Goal: Transaction & Acquisition: Purchase product/service

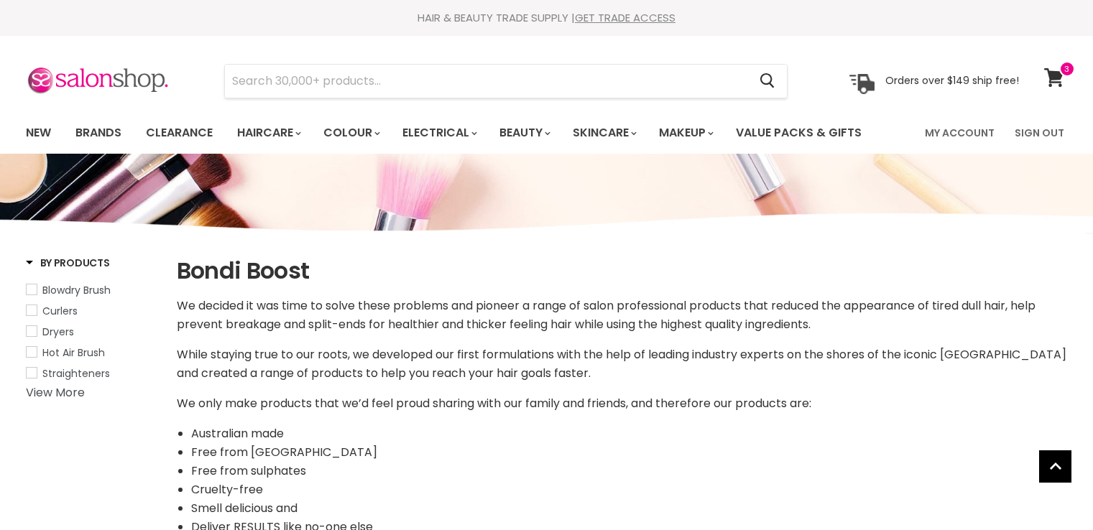
select select "manual"
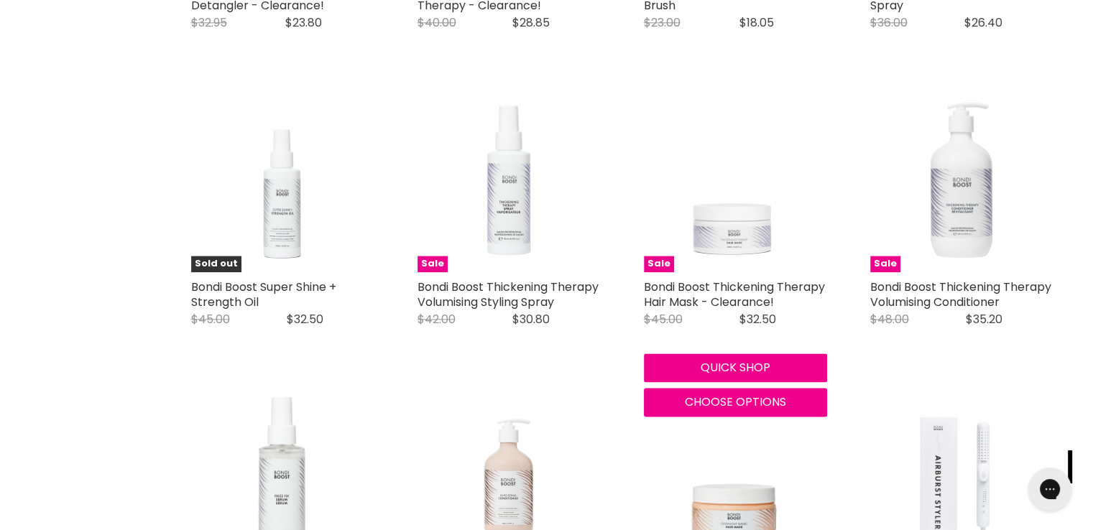
scroll to position [1992, 0]
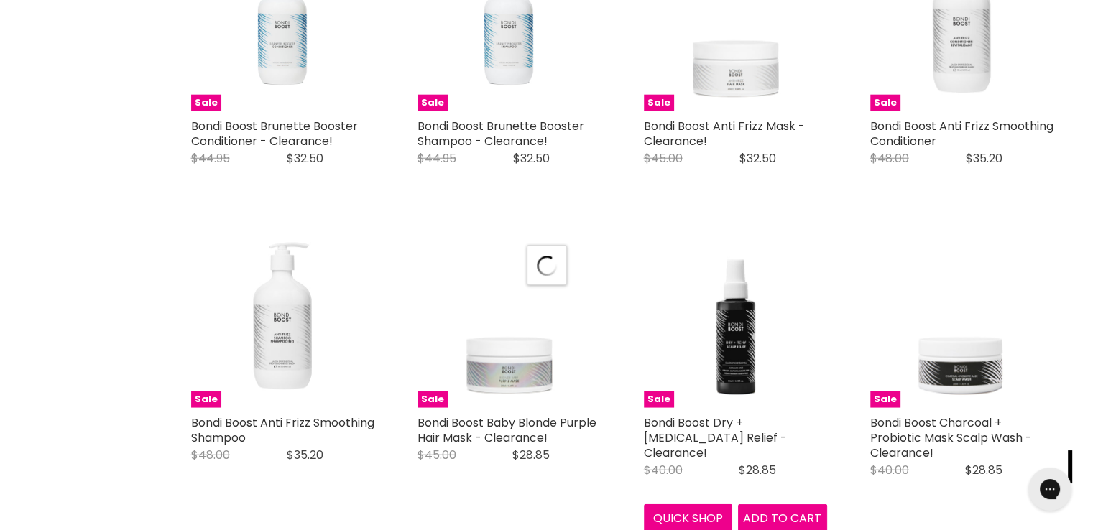
select select "manual"
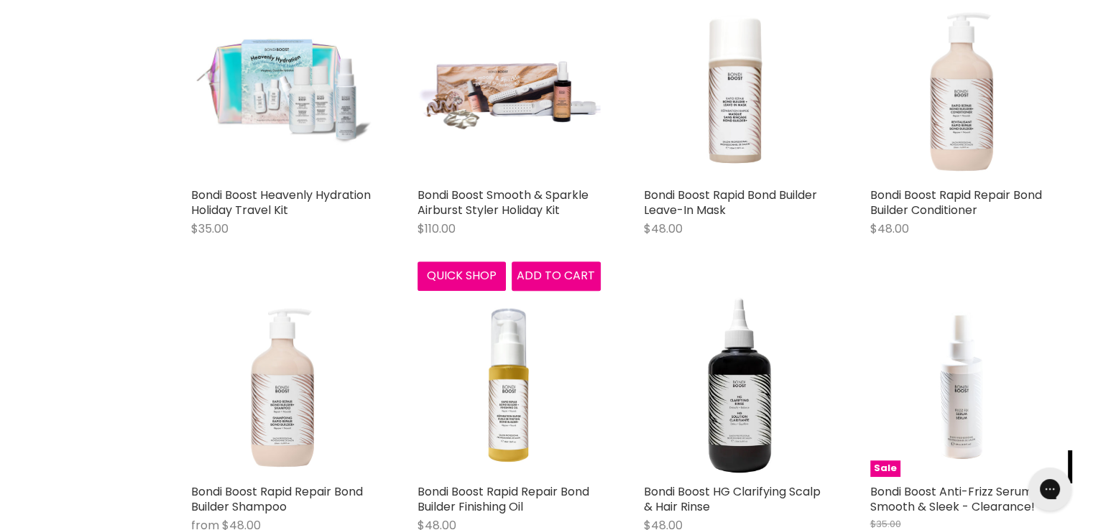
scroll to position [6110, 0]
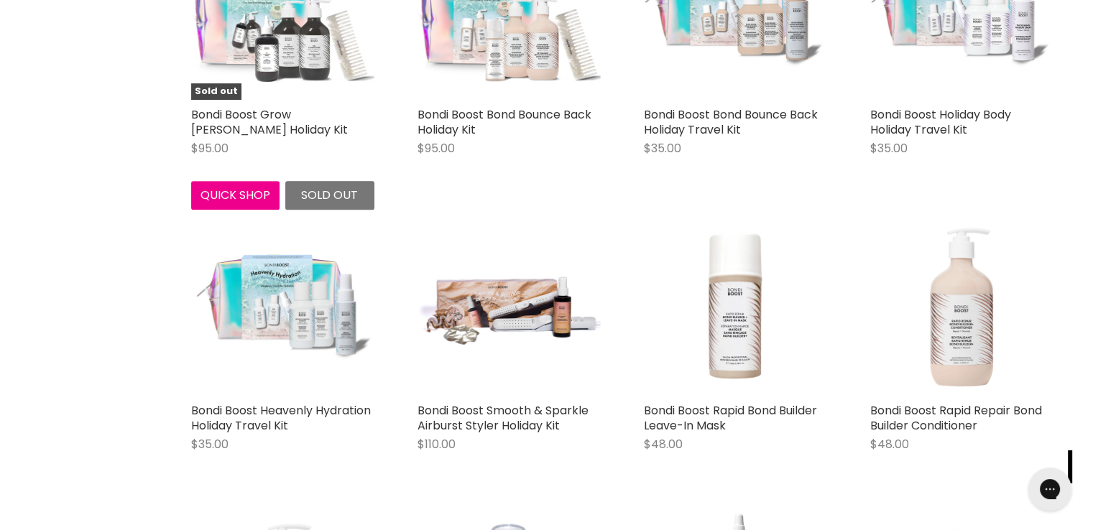
click at [298, 83] on img "Main content" at bounding box center [282, 8] width 183 height 149
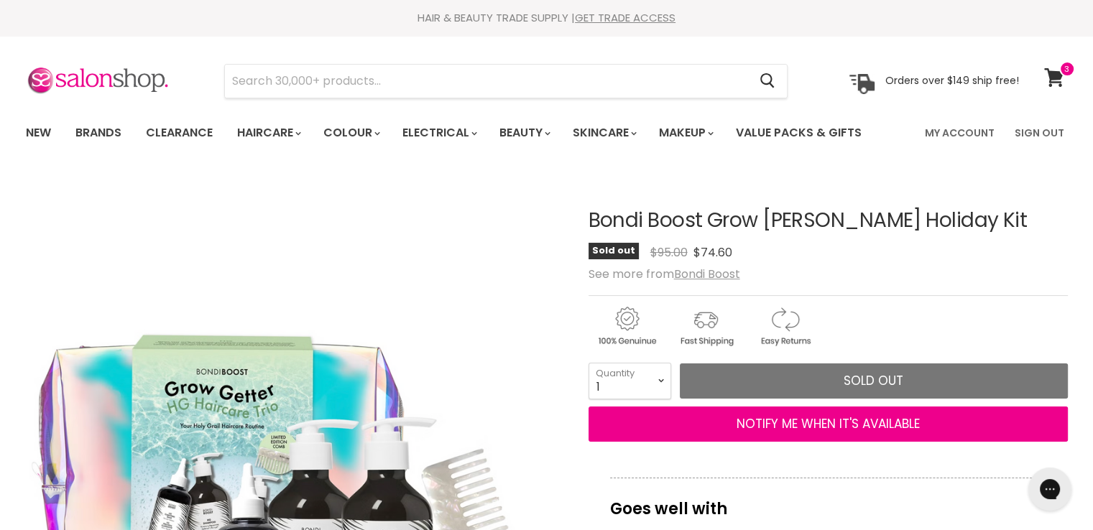
drag, startPoint x: 997, startPoint y: 224, endPoint x: 587, endPoint y: 216, distance: 410.5
copy div "Bondi Boost Grow Getter HG Holiday Kit"
